Goal: Transaction & Acquisition: Purchase product/service

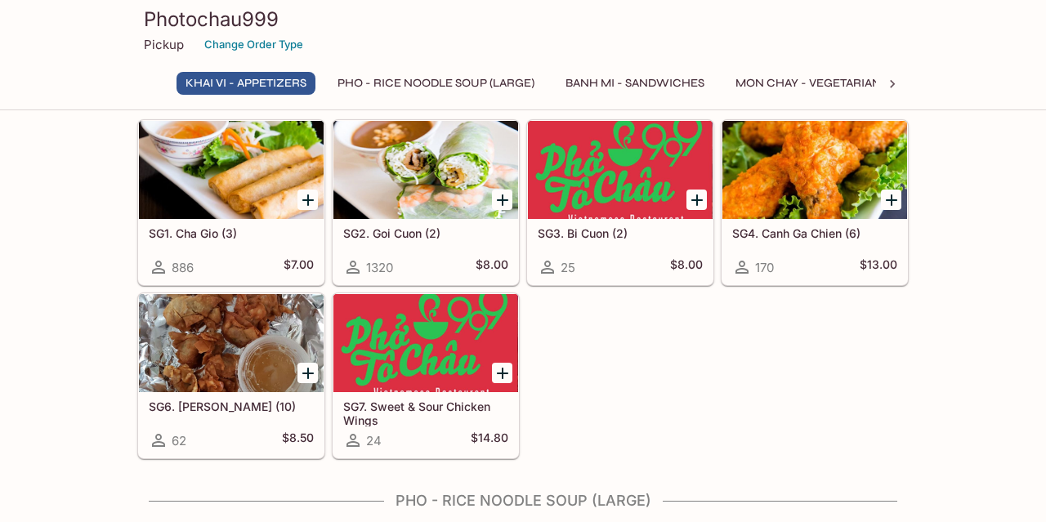
scroll to position [56, 0]
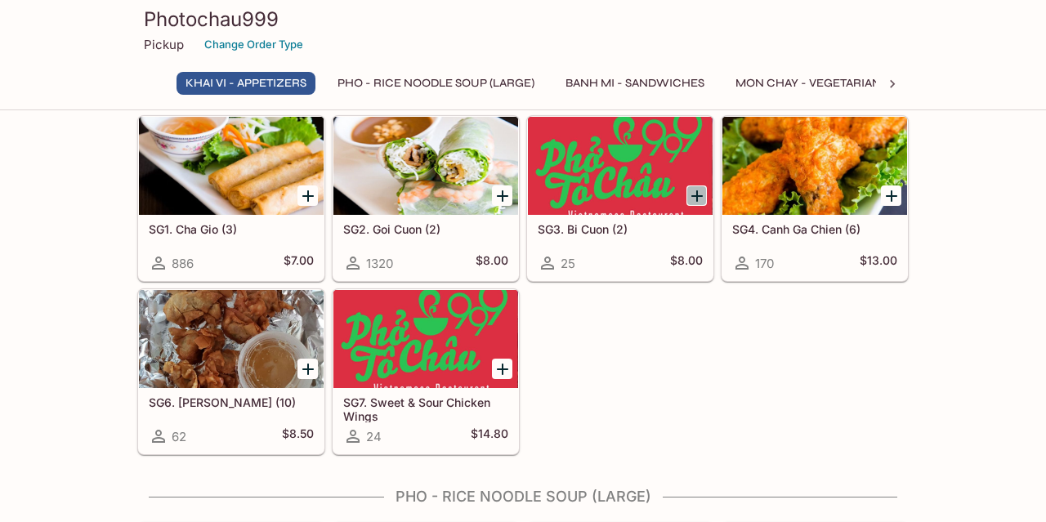
click at [703, 195] on icon "Add SG3. Bi Cuon (2)" at bounding box center [697, 196] width 20 height 20
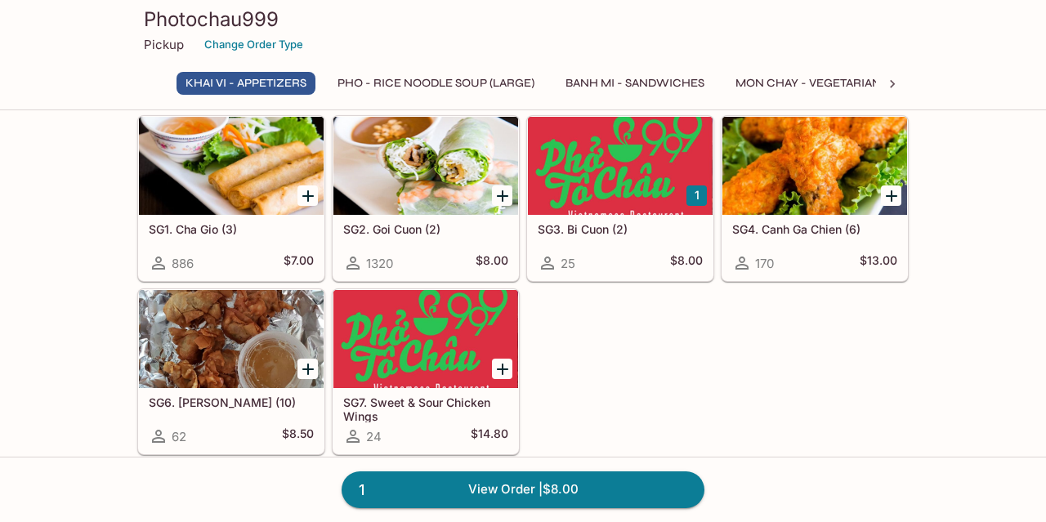
click at [699, 199] on button "1" at bounding box center [696, 195] width 20 height 20
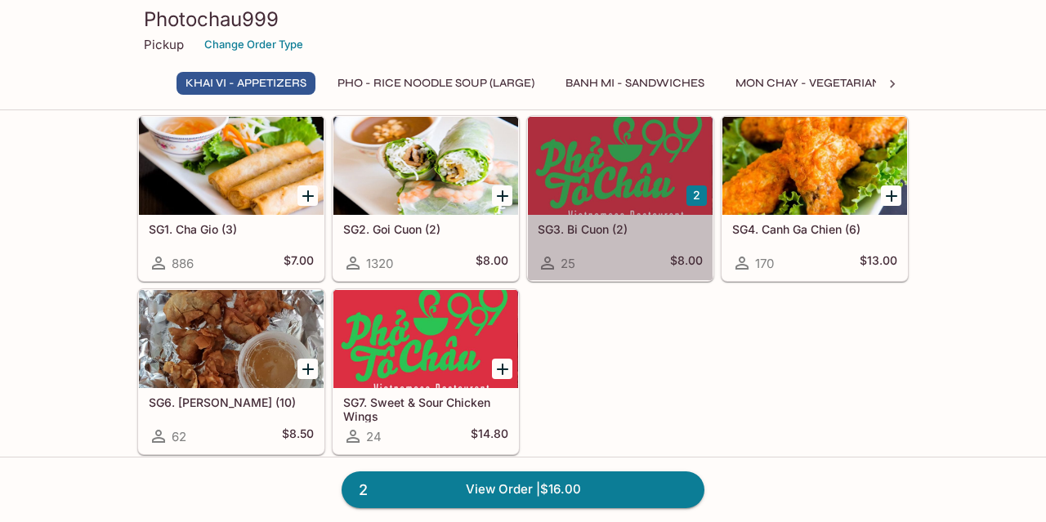
click at [574, 146] on div at bounding box center [620, 166] width 185 height 98
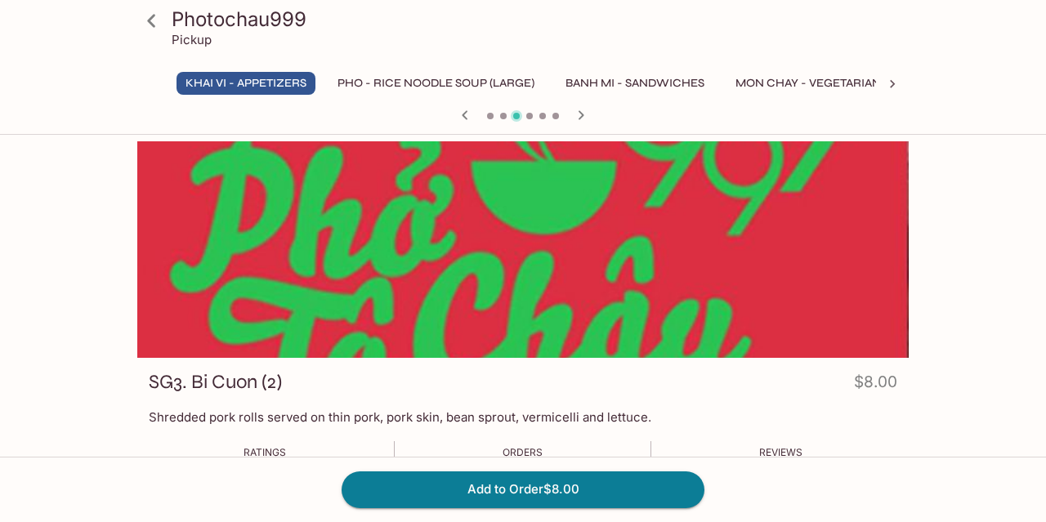
click at [152, 24] on icon at bounding box center [151, 20] width 8 height 13
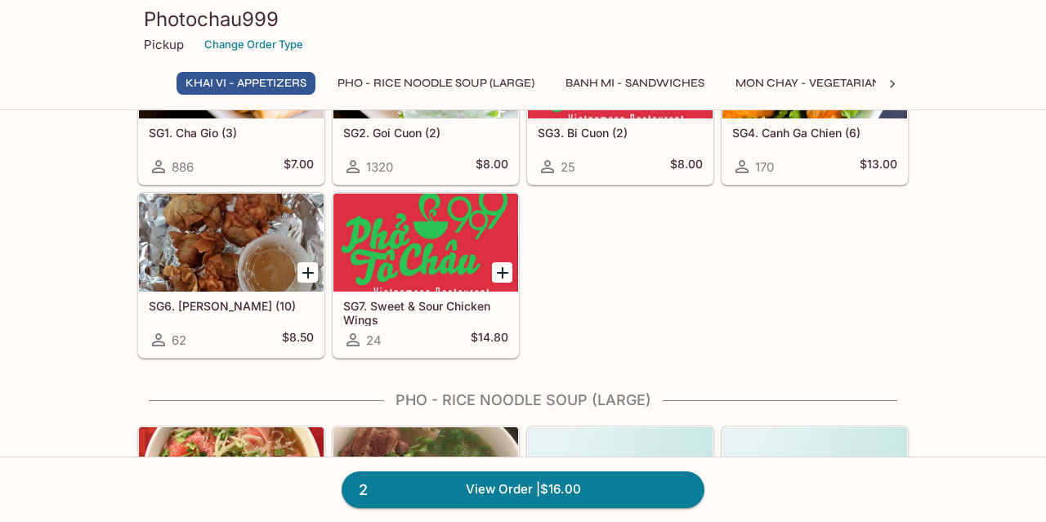
scroll to position [156, 0]
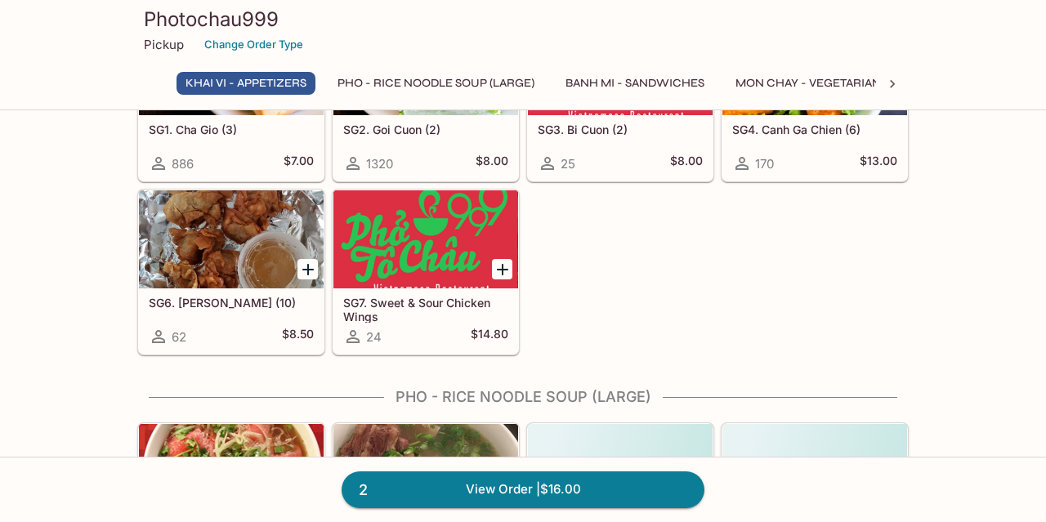
click at [239, 252] on div at bounding box center [231, 239] width 185 height 98
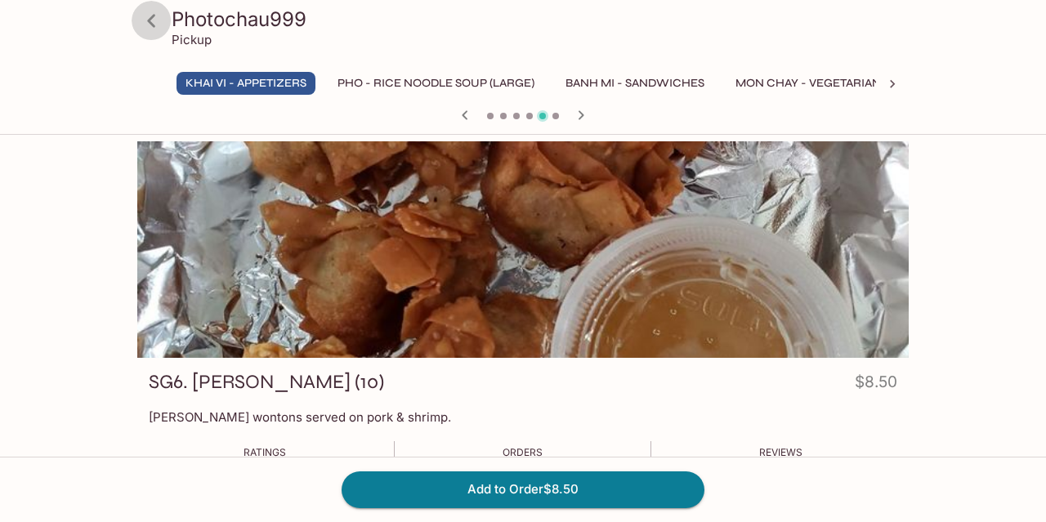
click at [150, 28] on icon at bounding box center [151, 21] width 29 height 29
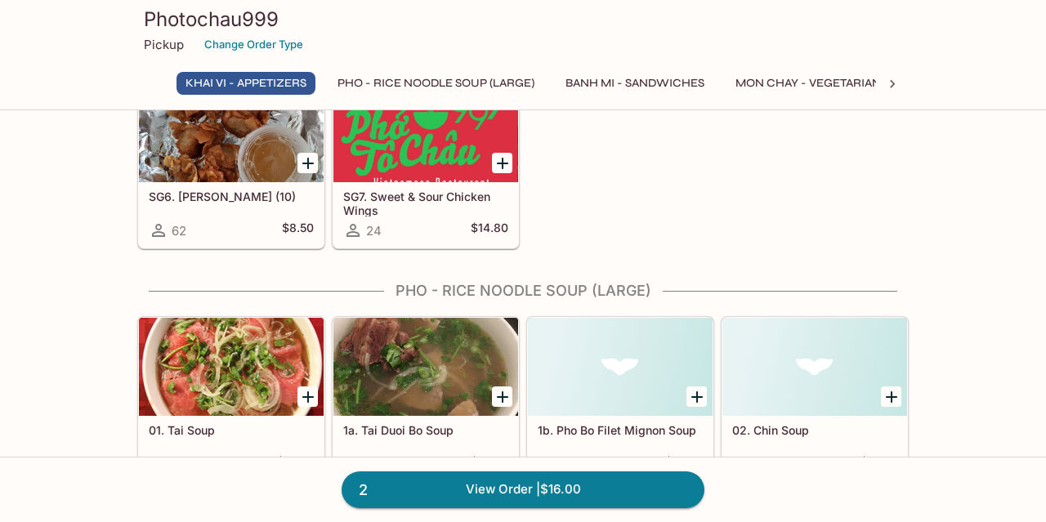
scroll to position [263, 0]
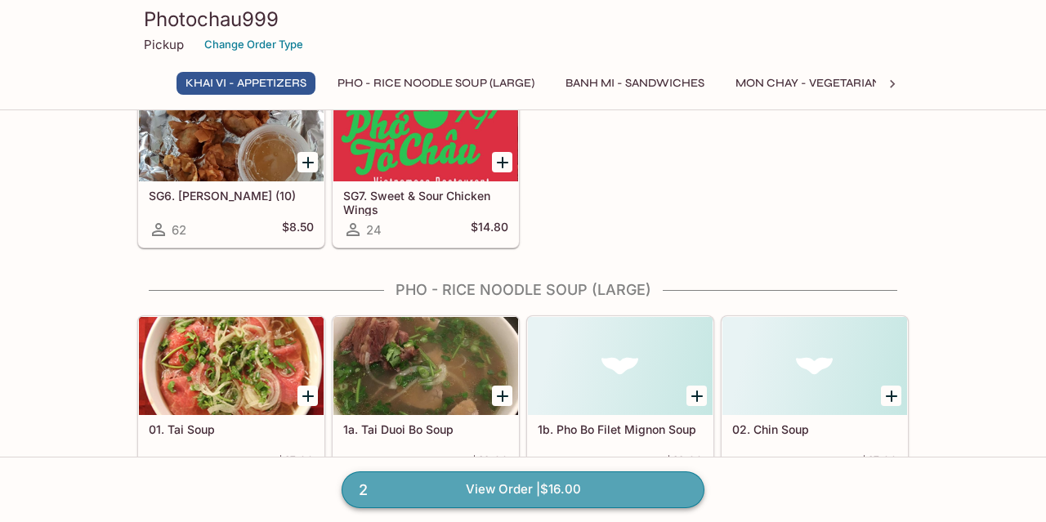
click at [608, 495] on link "2 View Order | $16.00" at bounding box center [523, 489] width 363 height 36
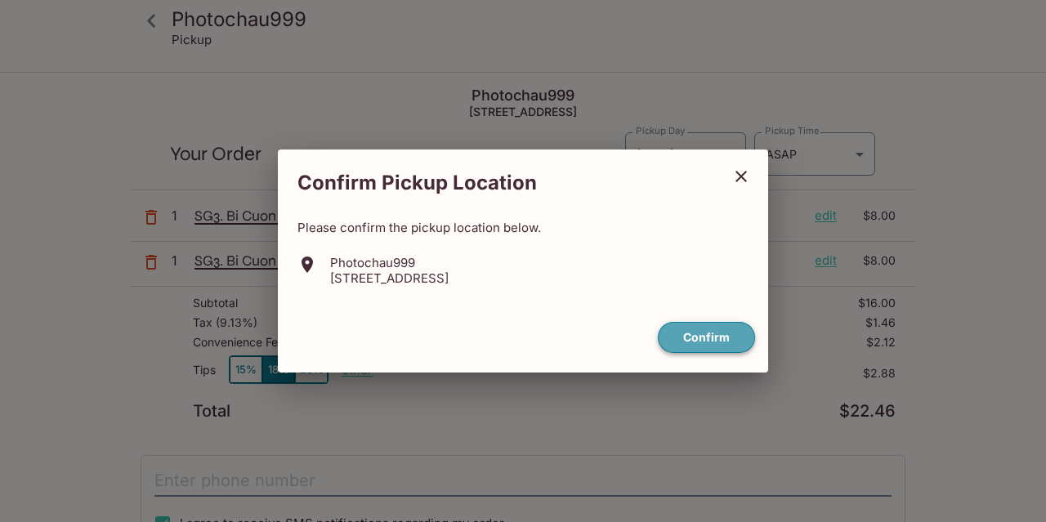
click at [692, 332] on button "Confirm" at bounding box center [706, 338] width 97 height 32
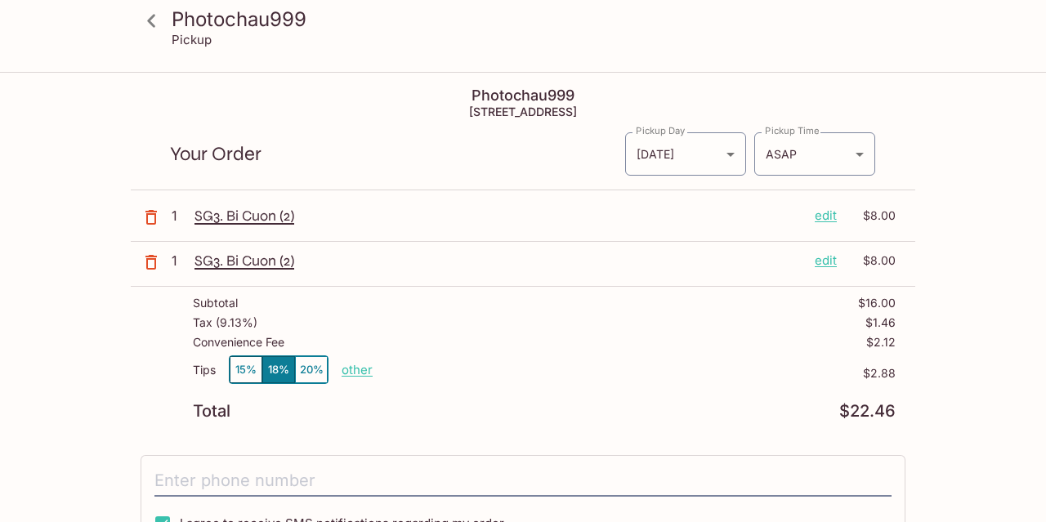
click at [821, 261] on p "edit" at bounding box center [826, 261] width 22 height 18
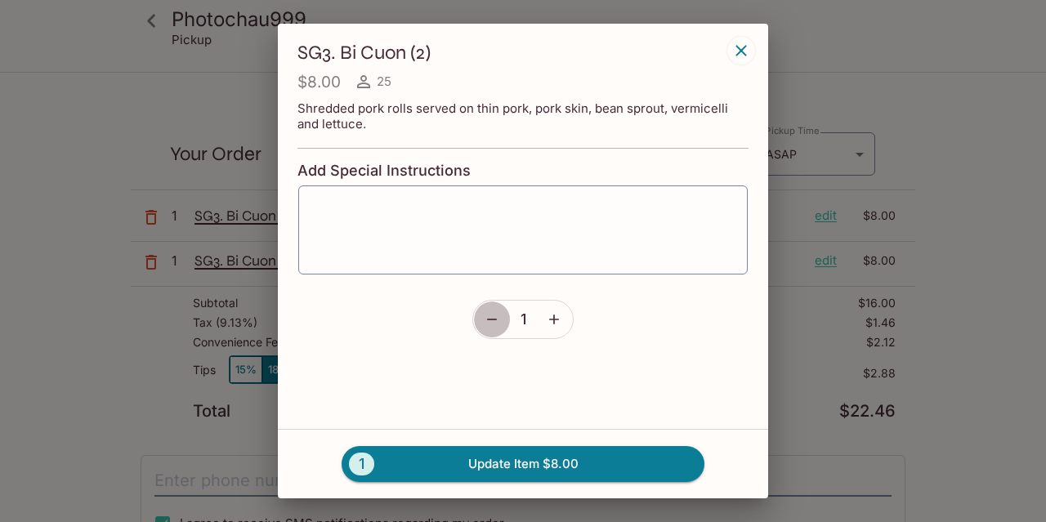
click at [486, 316] on icon "button" at bounding box center [492, 319] width 16 height 16
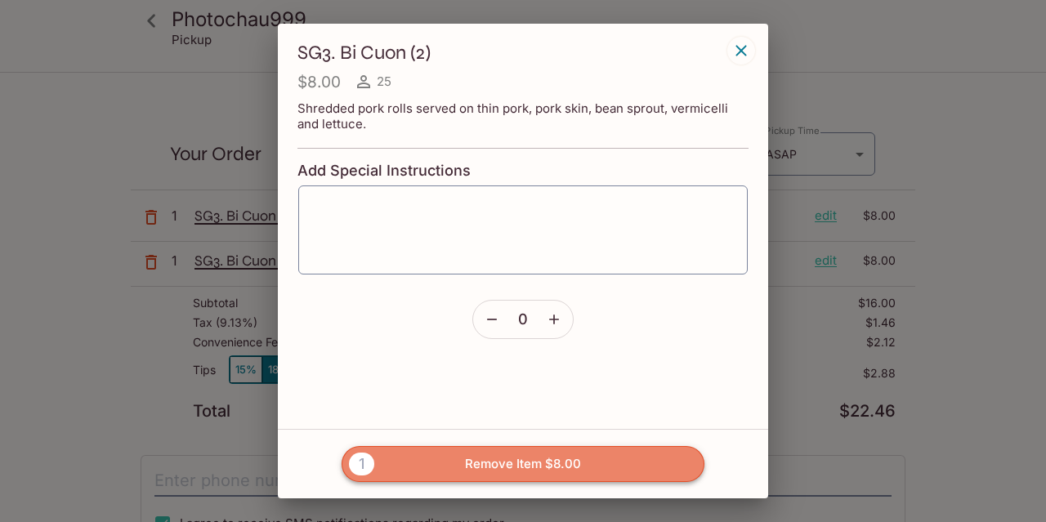
click at [491, 456] on button "1 Remove Item $8.00" at bounding box center [523, 464] width 363 height 36
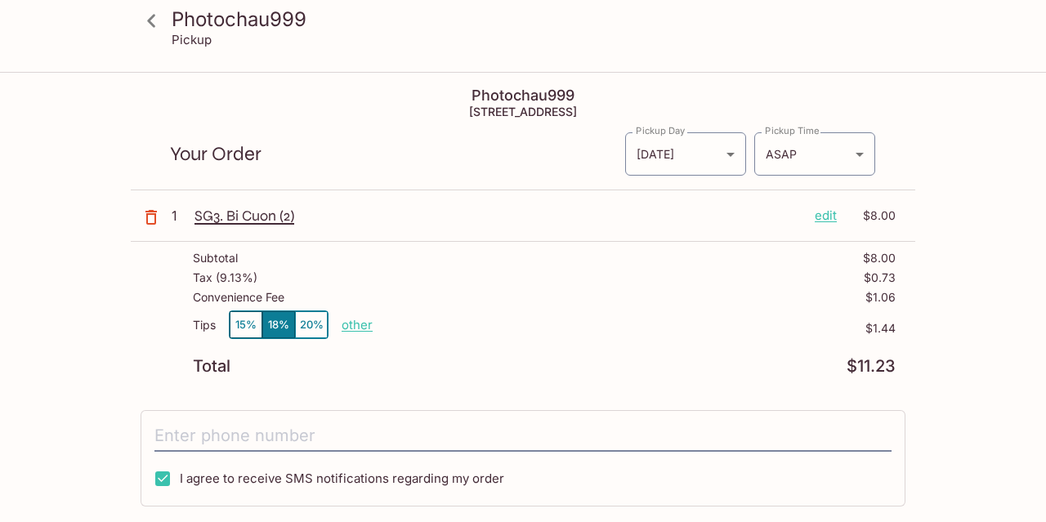
click at [152, 24] on icon at bounding box center [151, 20] width 8 height 13
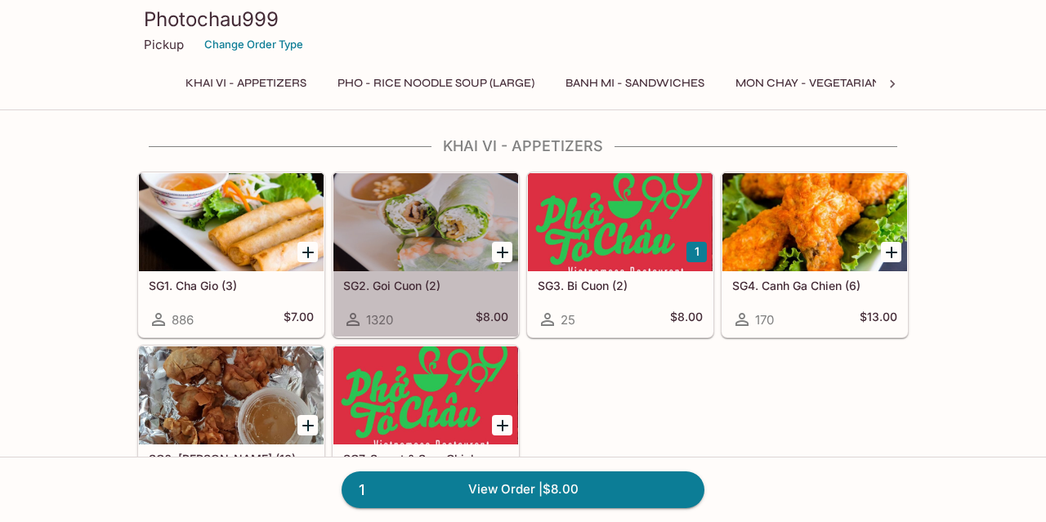
click at [408, 232] on div at bounding box center [425, 222] width 185 height 98
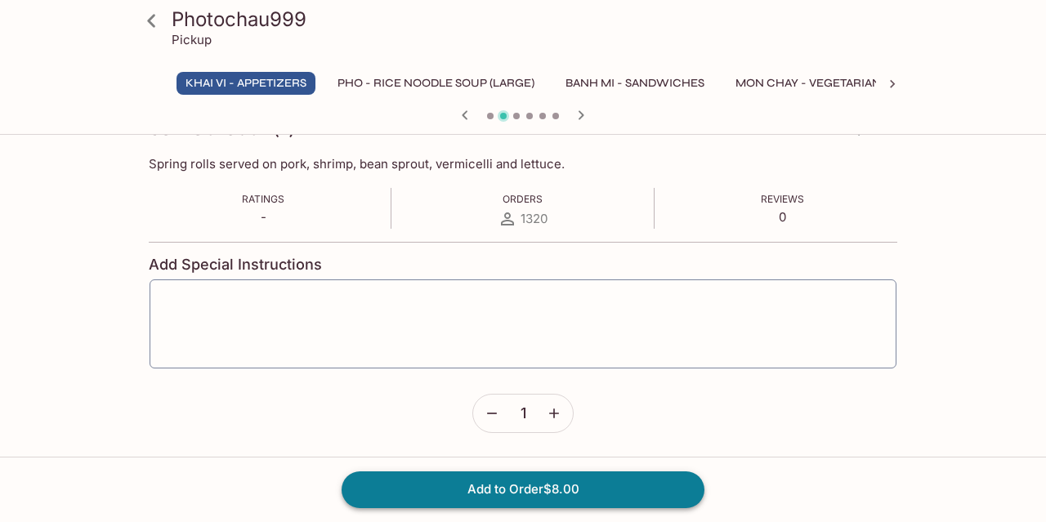
scroll to position [253, 0]
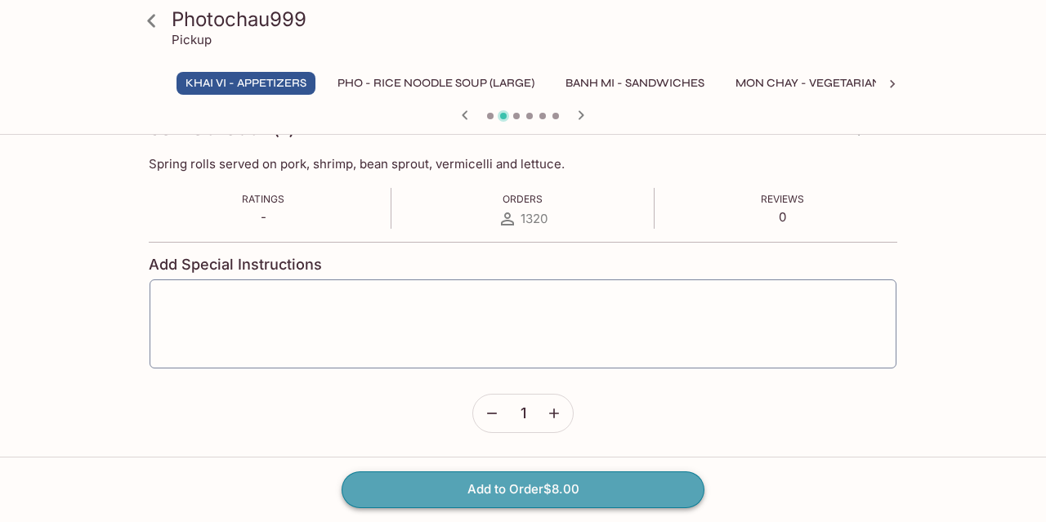
click at [502, 487] on button "Add to Order $8.00" at bounding box center [523, 489] width 363 height 36
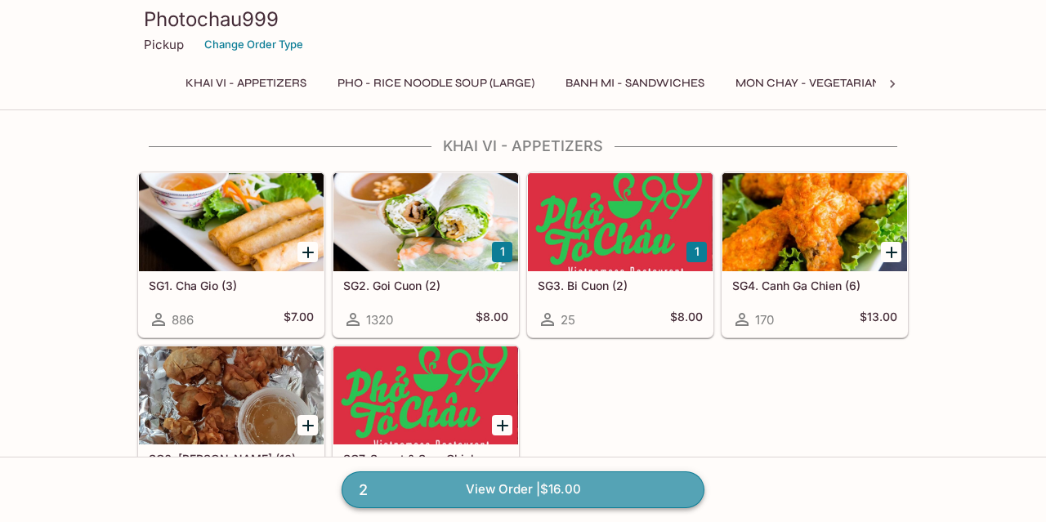
click at [566, 491] on link "2 View Order | $16.00" at bounding box center [523, 489] width 363 height 36
